Goal: Task Accomplishment & Management: Use online tool/utility

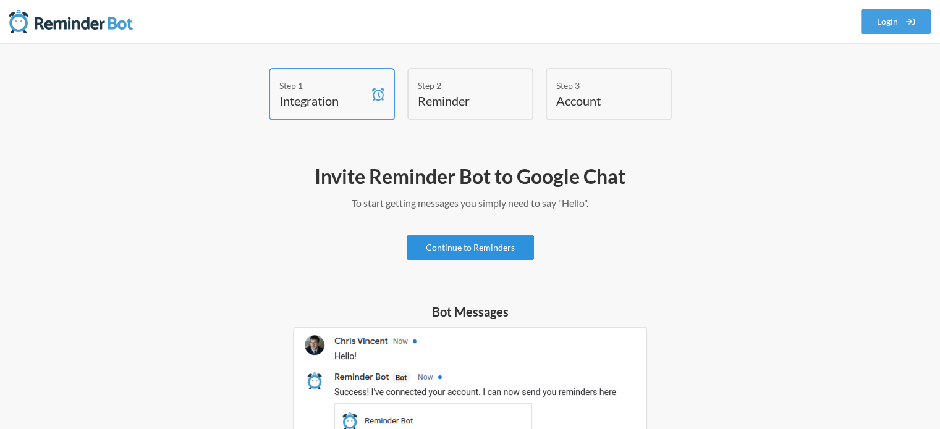
click at [490, 246] on link "Continue to Reminders" at bounding box center [469, 247] width 127 height 25
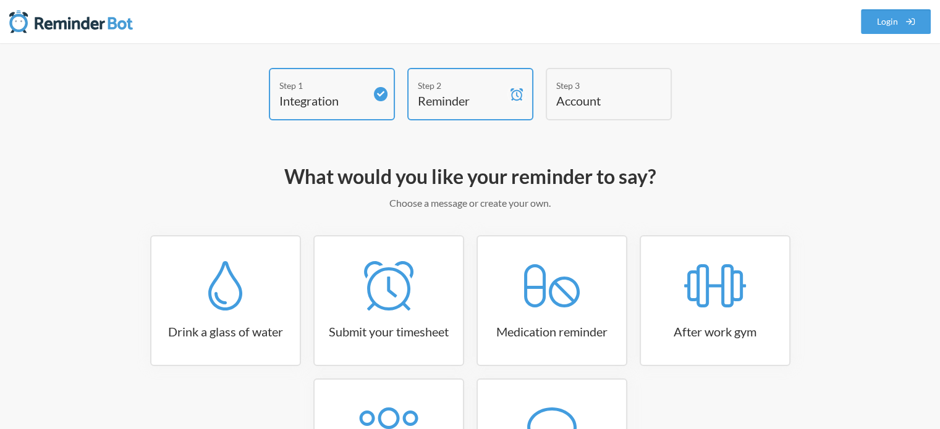
click at [466, 90] on div "Step 2" at bounding box center [461, 85] width 86 height 13
click at [628, 98] on h4 "Account" at bounding box center [599, 100] width 86 height 17
click at [442, 98] on h4 "Reminder" at bounding box center [461, 100] width 86 height 17
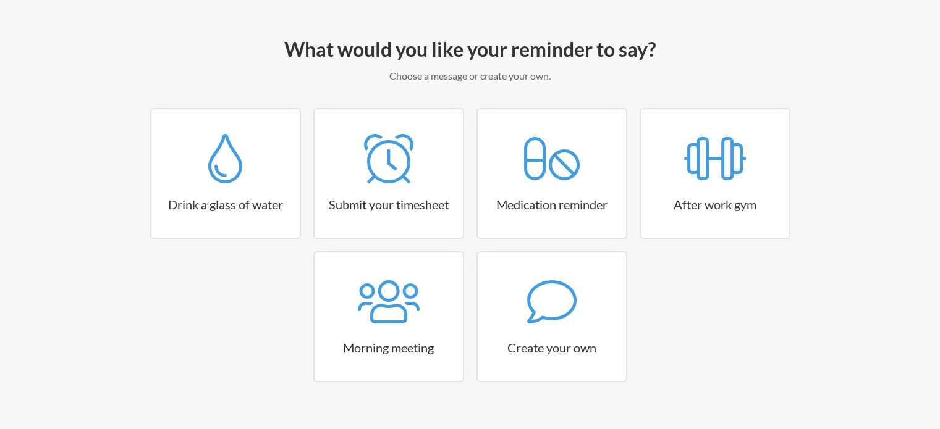
scroll to position [128, 0]
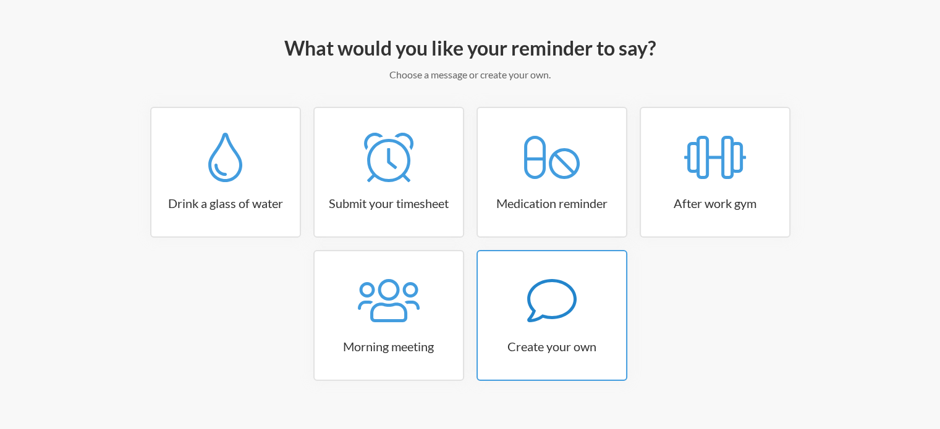
click at [549, 314] on icon at bounding box center [551, 300] width 49 height 49
select select "09:30:00"
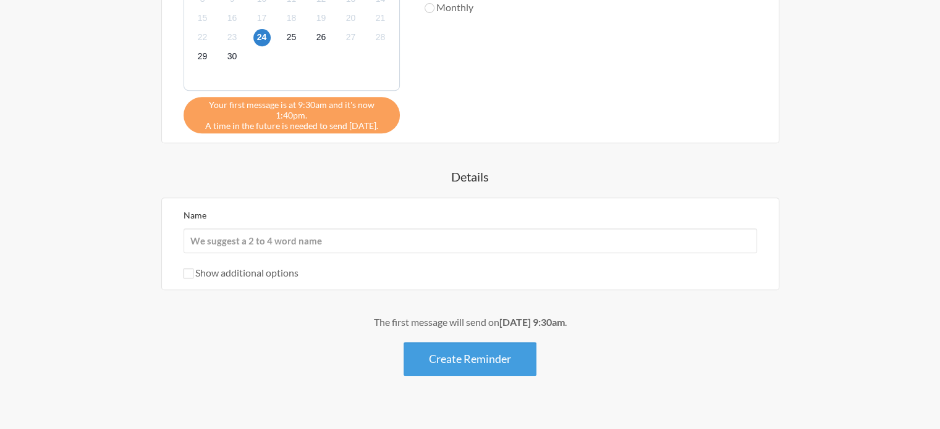
scroll to position [549, 0]
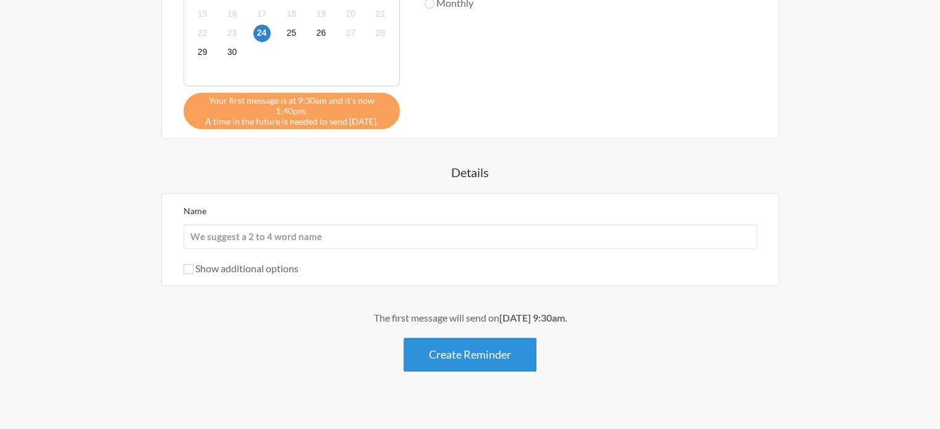
click at [467, 340] on button "Create Reminder" at bounding box center [469, 355] width 133 height 34
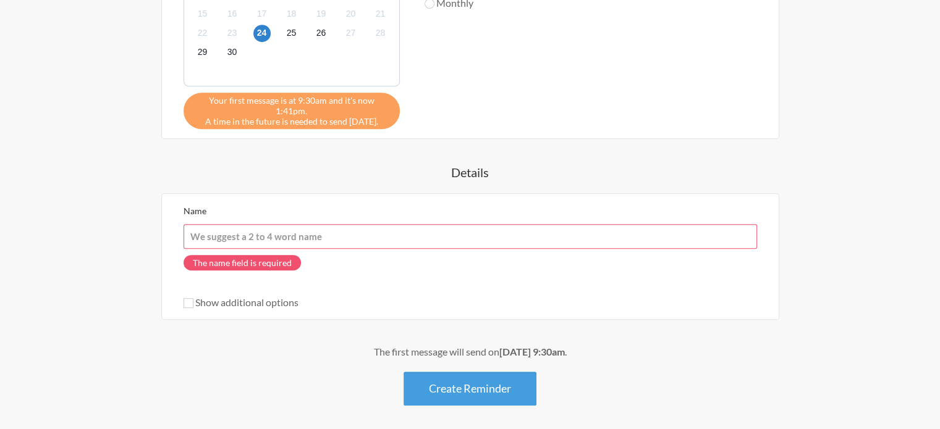
drag, startPoint x: 332, startPoint y: 229, endPoint x: 204, endPoint y: 229, distance: 127.3
click at [204, 229] on input "Name" at bounding box center [469, 236] width 573 height 25
drag, startPoint x: 348, startPoint y: 227, endPoint x: 167, endPoint y: 229, distance: 181.0
click at [167, 229] on div "Name The name field is required Show additional options Hide this reminder from…" at bounding box center [470, 256] width 618 height 127
drag, startPoint x: 188, startPoint y: 224, endPoint x: 374, endPoint y: 220, distance: 186.6
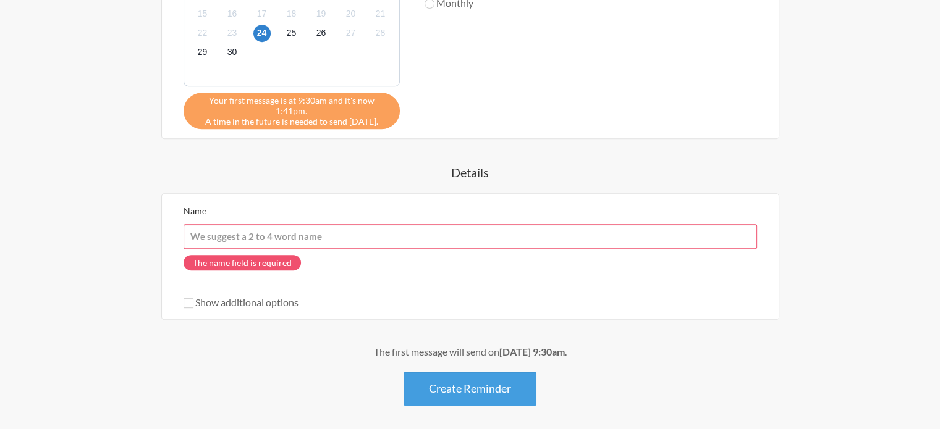
click at [374, 224] on input "Name" at bounding box center [469, 236] width 573 height 25
drag, startPoint x: 277, startPoint y: 392, endPoint x: 292, endPoint y: 355, distance: 39.9
click at [277, 390] on div "The first message will send on [DATE] 9:30am . Create Reminder" at bounding box center [470, 375] width 717 height 61
click at [306, 227] on input "Name" at bounding box center [469, 236] width 573 height 25
type input "[PERSON_NAME]"
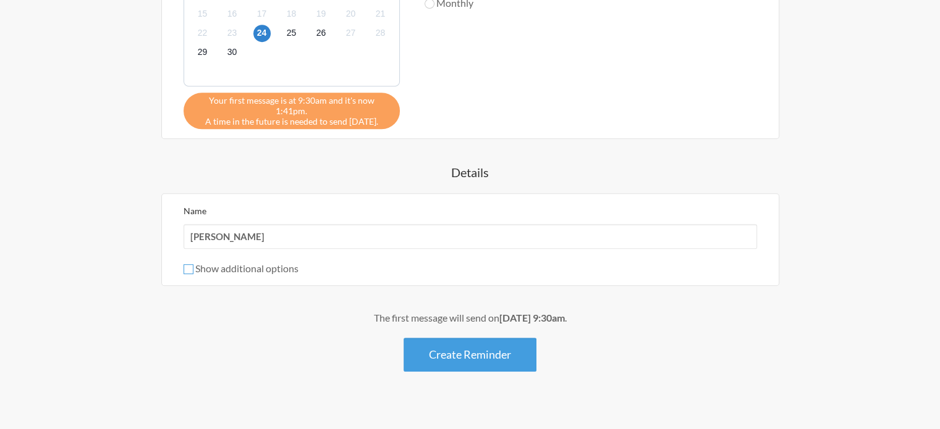
click at [189, 264] on input "Show additional options" at bounding box center [188, 269] width 10 height 10
checkbox input "true"
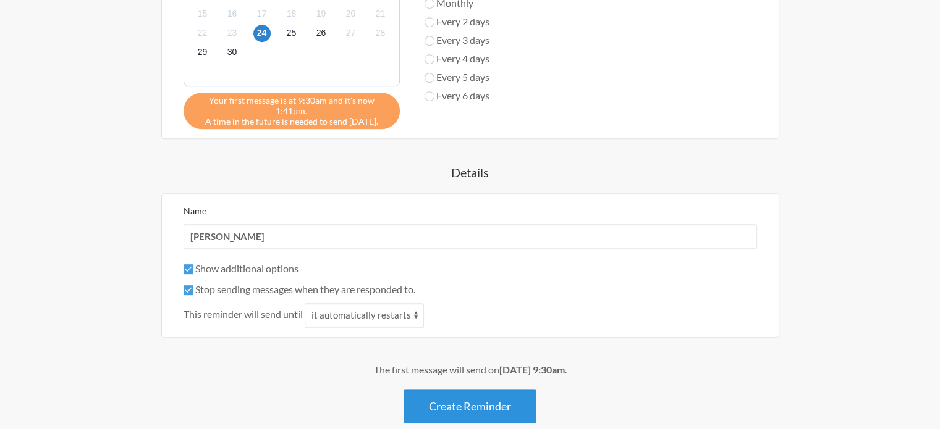
click at [467, 402] on button "Create Reminder" at bounding box center [469, 407] width 133 height 34
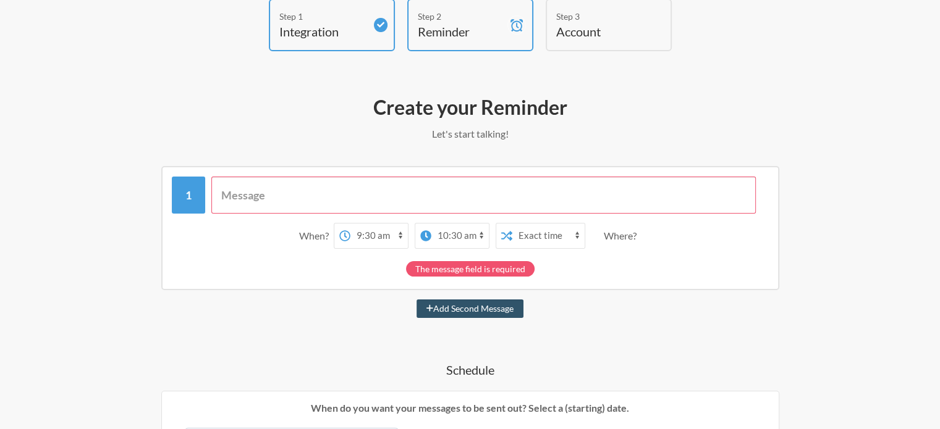
scroll to position [59, 0]
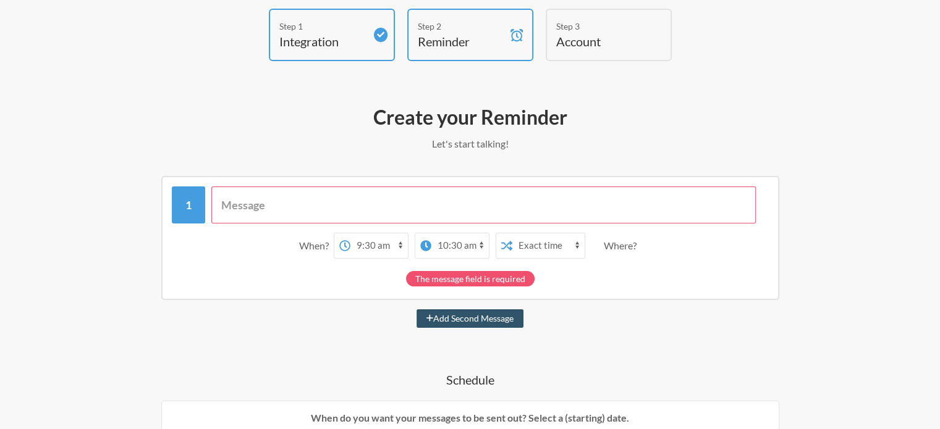
click at [482, 280] on div "The message field is required" at bounding box center [470, 278] width 128 height 15
click at [459, 321] on button "Add Second Message" at bounding box center [469, 319] width 107 height 19
select select "10:30:00"
select select "11:30:00"
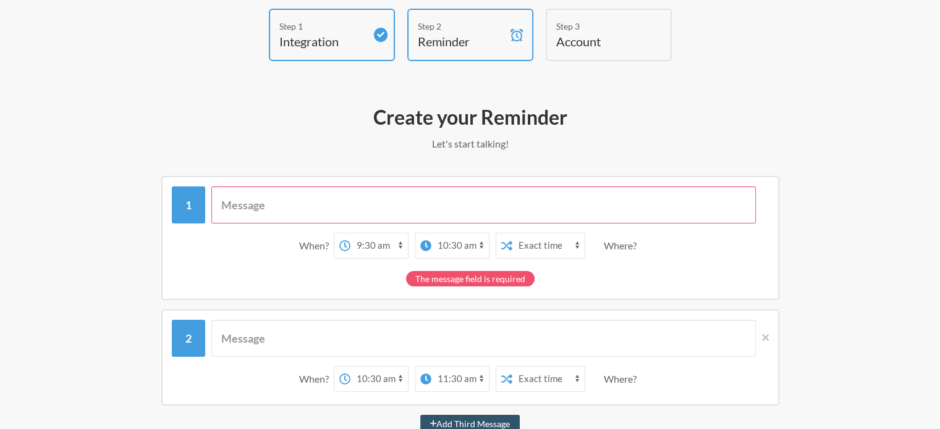
drag, startPoint x: 938, startPoint y: 163, endPoint x: 941, endPoint y: 192, distance: 29.3
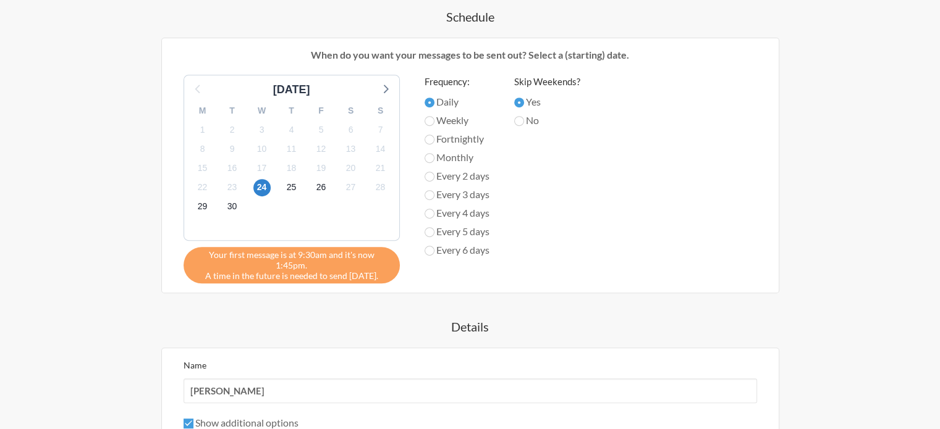
scroll to position [738, 0]
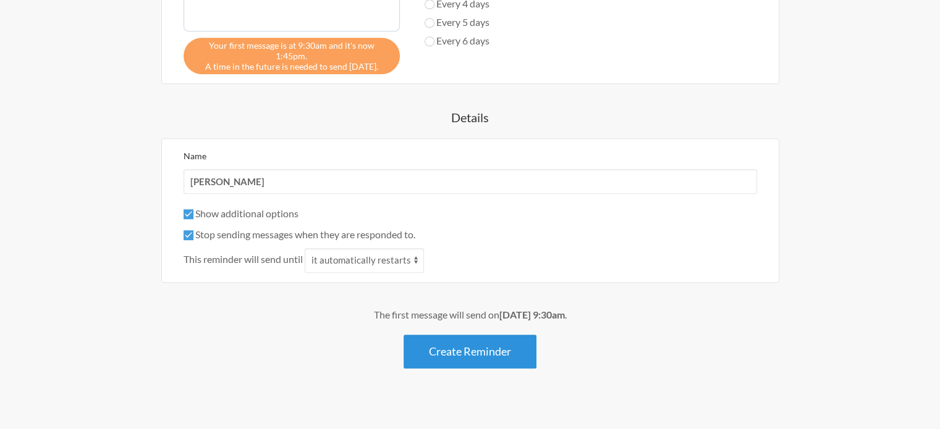
click at [510, 350] on button "Create Reminder" at bounding box center [469, 352] width 133 height 34
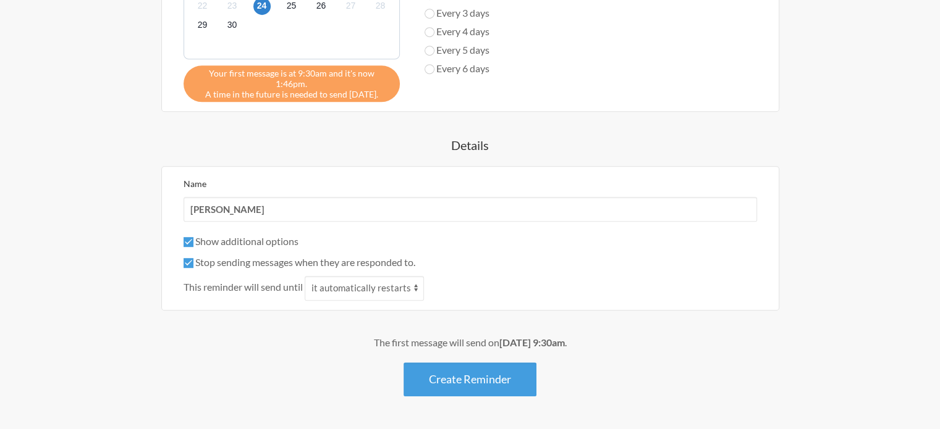
scroll to position [765, 0]
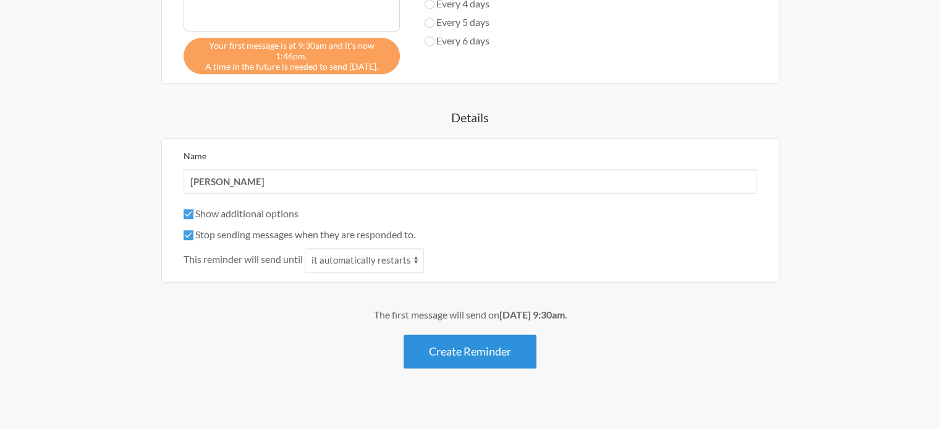
click at [494, 338] on button "Create Reminder" at bounding box center [469, 352] width 133 height 34
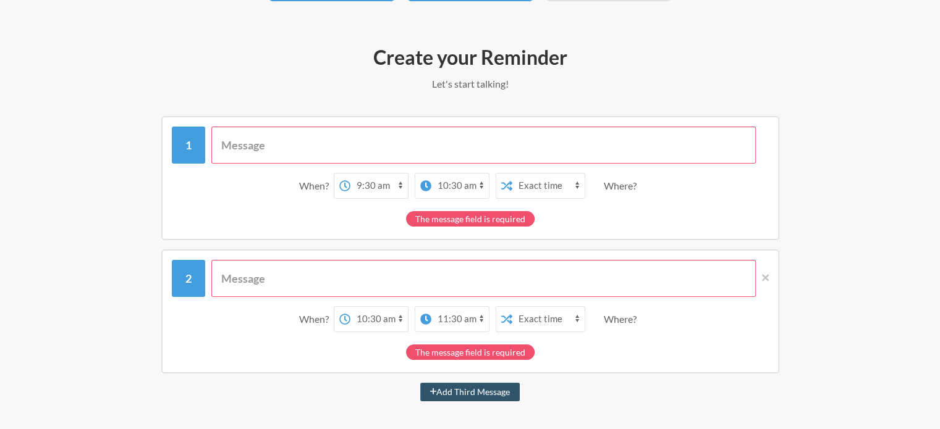
scroll to position [65, 0]
